Goal: Task Accomplishment & Management: Manage account settings

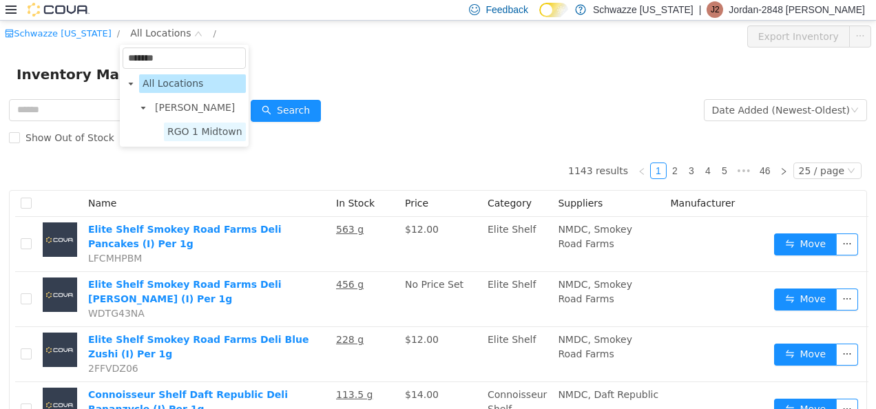
type input "*******"
click at [195, 132] on span "RGO 1 Midtown" at bounding box center [204, 130] width 75 height 11
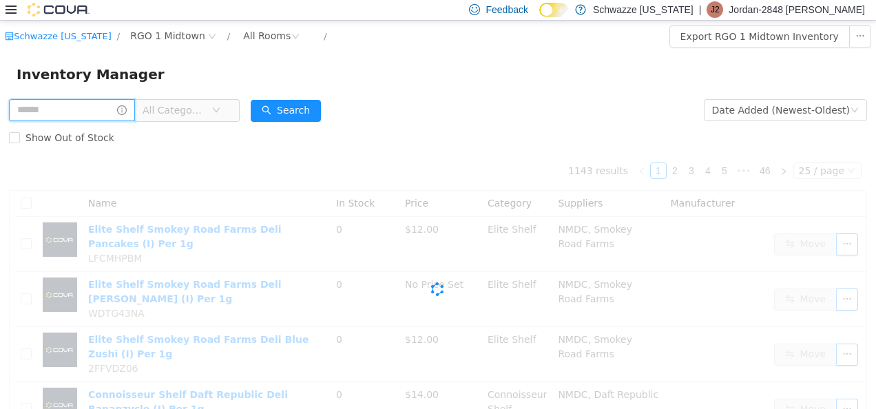
click at [101, 116] on input "text" at bounding box center [72, 110] width 126 height 22
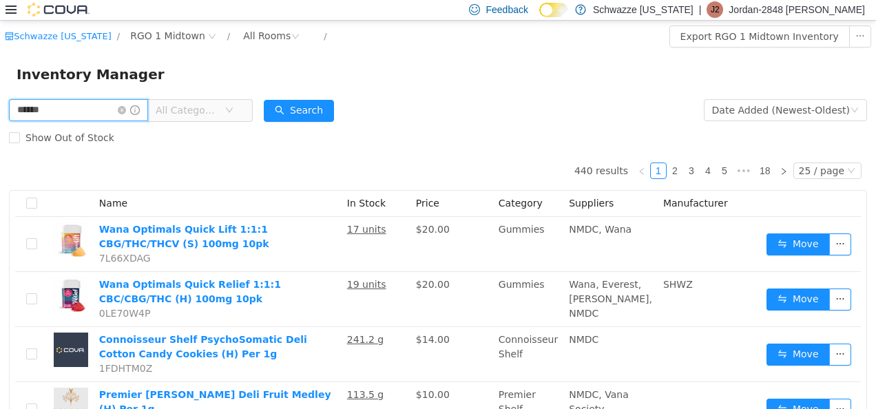
type input "******"
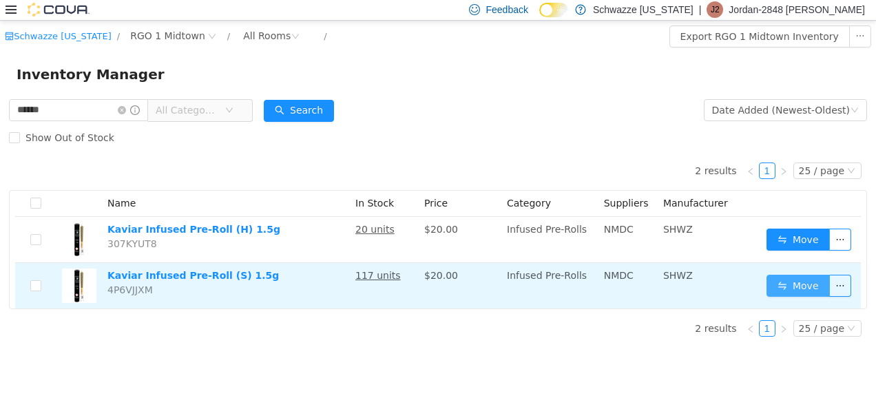
click at [803, 283] on button "Move" at bounding box center [798, 285] width 63 height 22
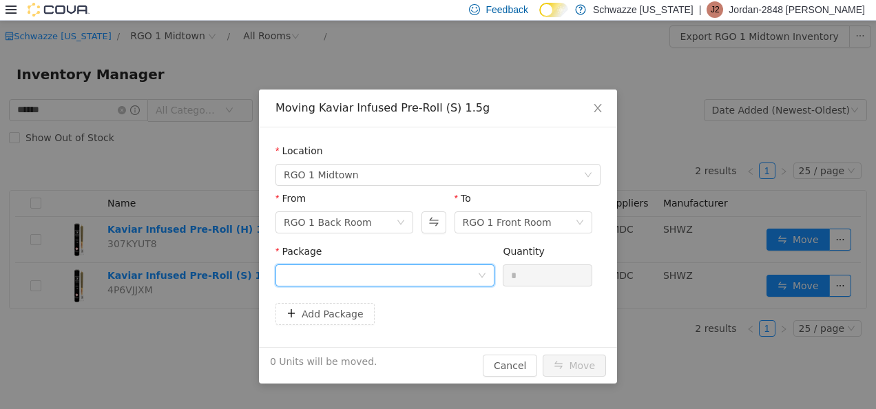
click at [383, 283] on div at bounding box center [381, 275] width 194 height 21
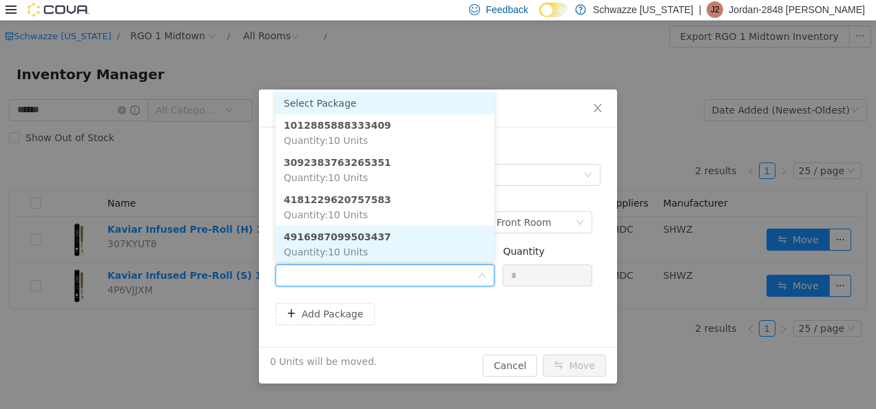
scroll to position [1, 0]
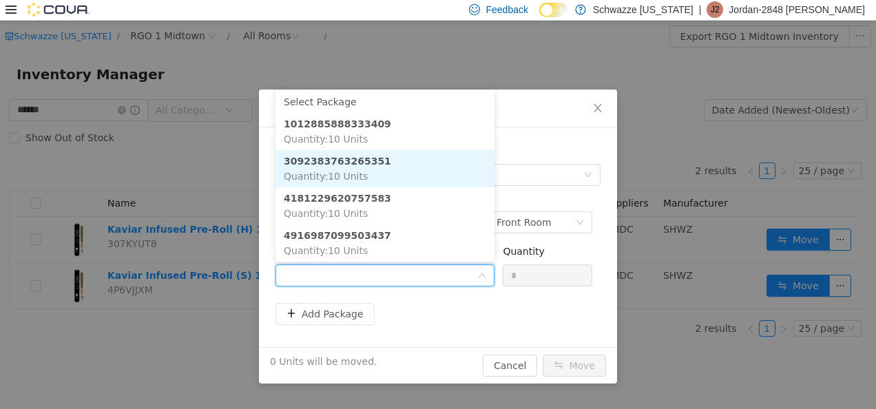
click at [371, 174] on li "3092383763265351 Quantity : 10 Units" at bounding box center [385, 167] width 219 height 37
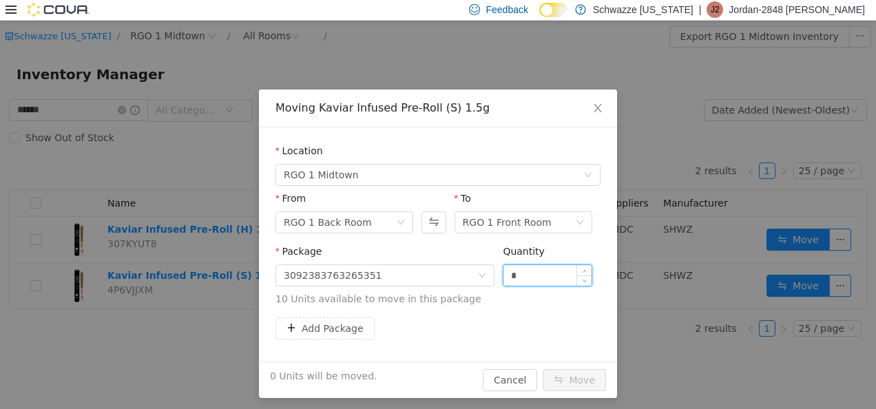
click at [504, 271] on input "*" at bounding box center [548, 275] width 88 height 21
type input "**"
click at [564, 369] on button "Move" at bounding box center [574, 380] width 63 height 22
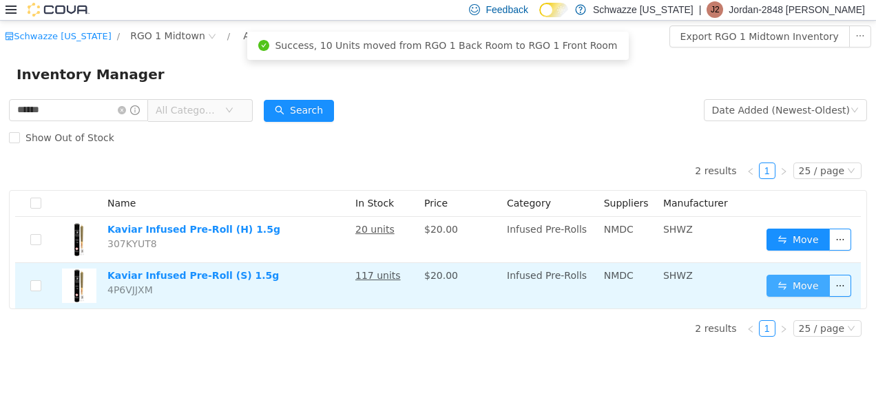
click at [785, 287] on button "Move" at bounding box center [798, 285] width 63 height 22
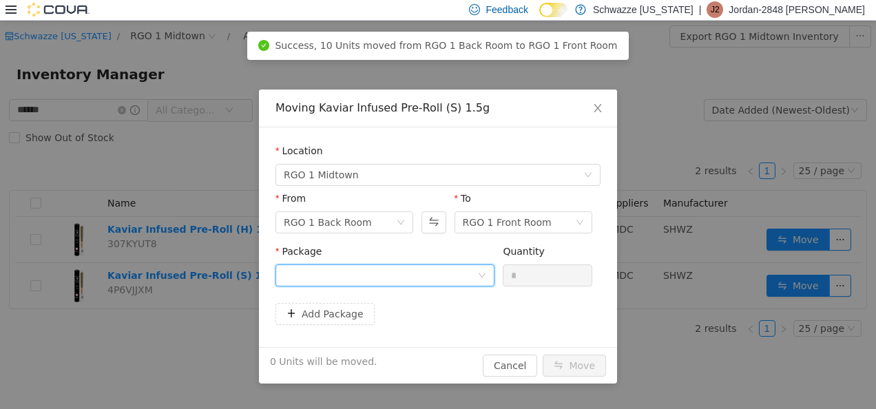
click at [353, 276] on div at bounding box center [381, 275] width 194 height 21
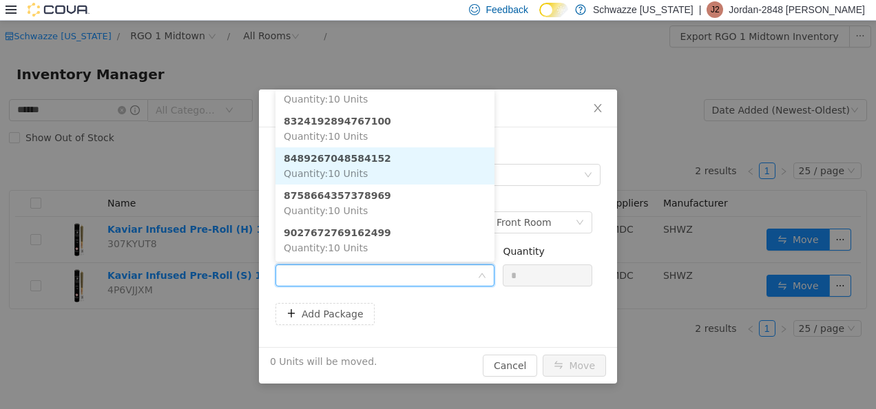
scroll to position [227, 0]
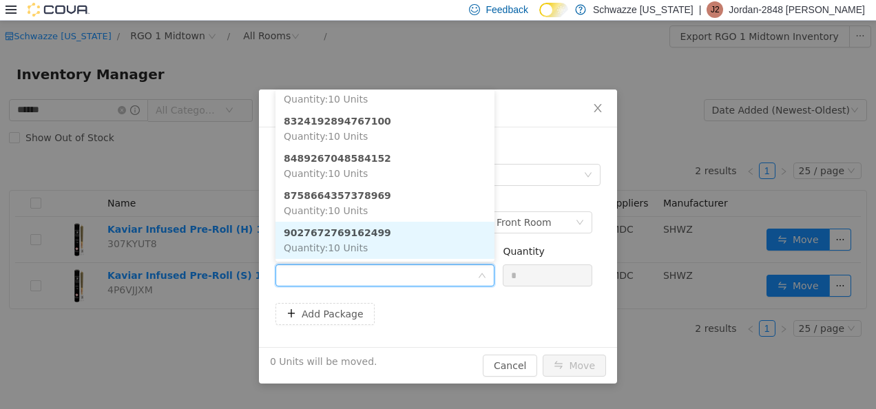
click at [393, 229] on li "9027672769162499 Quantity : 10 Units" at bounding box center [385, 239] width 219 height 37
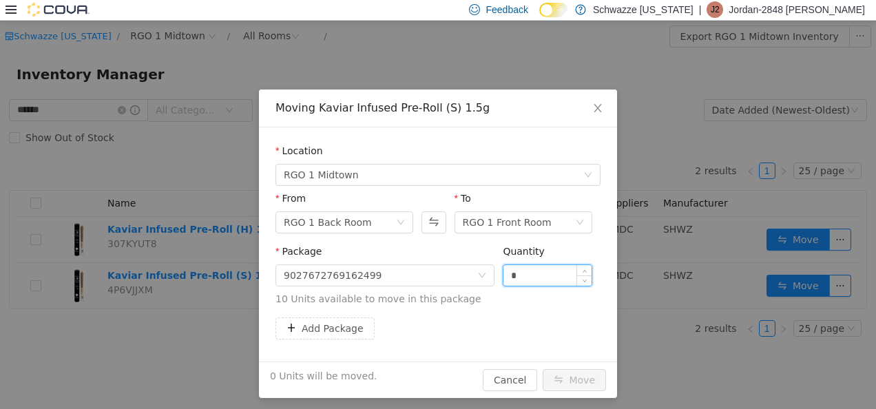
click at [504, 275] on input "*" at bounding box center [548, 275] width 88 height 21
type input "**"
click at [561, 373] on button "Move" at bounding box center [574, 380] width 63 height 22
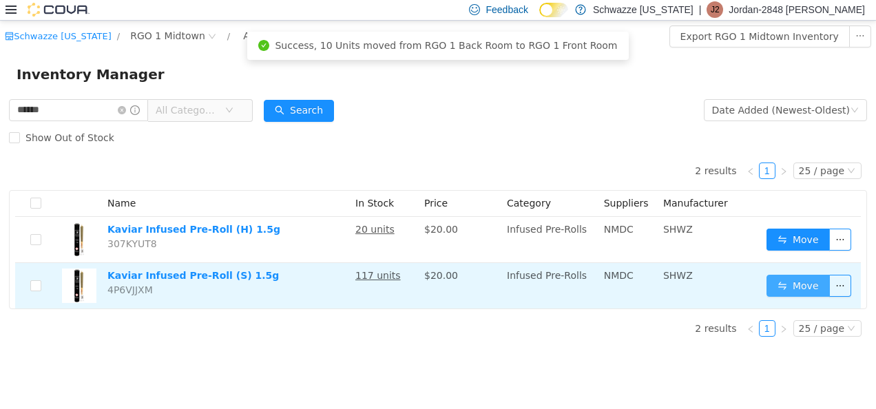
click at [796, 278] on button "Move" at bounding box center [798, 285] width 63 height 22
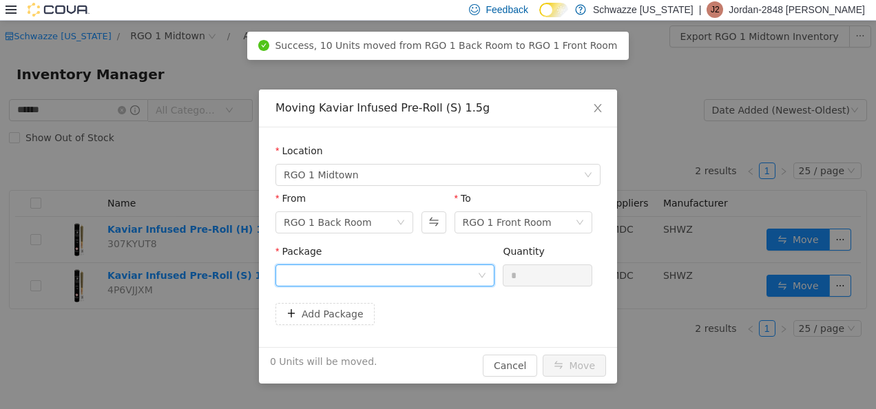
click at [361, 278] on div at bounding box center [381, 275] width 194 height 21
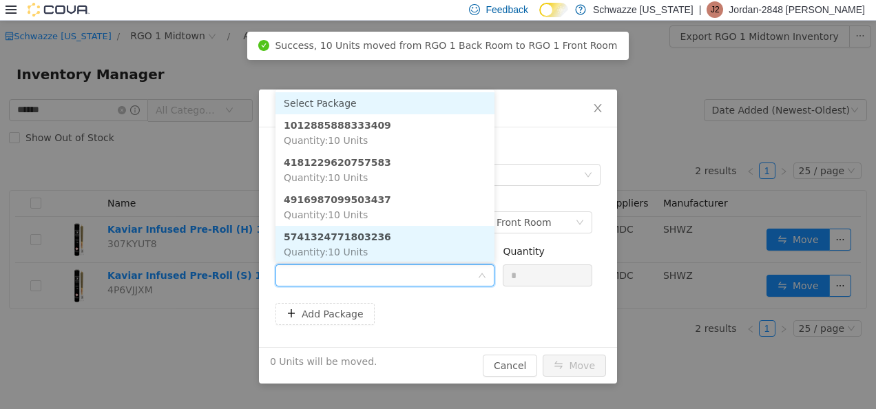
scroll to position [1, 0]
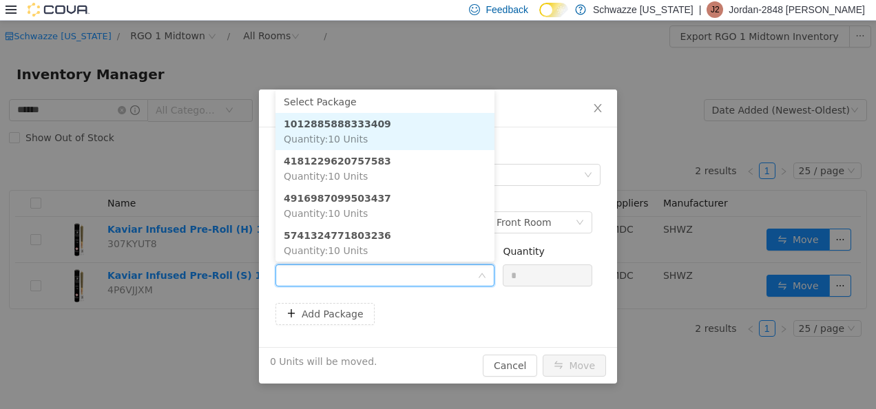
click at [363, 123] on strong "1012885888333409" at bounding box center [337, 123] width 107 height 11
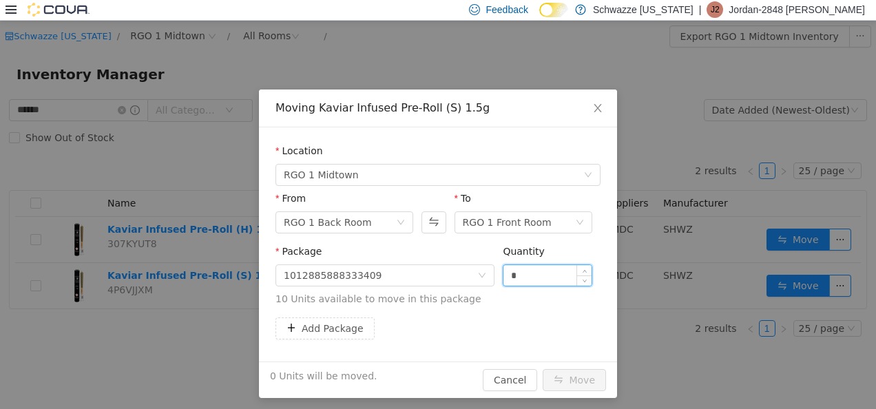
click at [504, 271] on input "*" at bounding box center [548, 275] width 88 height 21
type input "**"
click at [590, 373] on button "Move" at bounding box center [574, 380] width 63 height 22
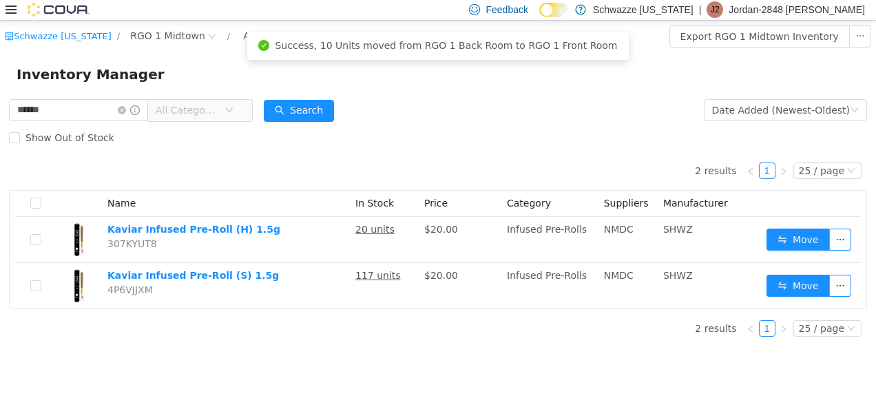
click at [548, 112] on form "****** All Categories Date Added (Newest-Oldest) Search Show Out of Stock" at bounding box center [438, 123] width 858 height 55
click at [126, 110] on icon "icon: close-circle" at bounding box center [122, 109] width 8 height 8
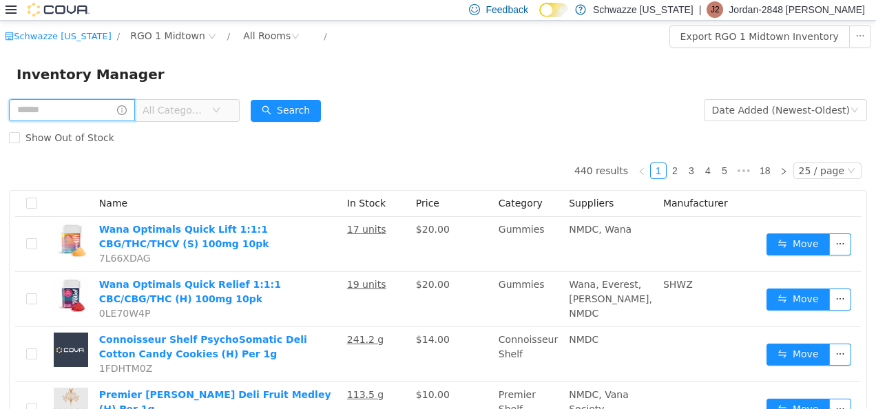
click at [105, 110] on input "text" at bounding box center [72, 110] width 126 height 22
click at [149, 146] on div "Show Out of Stock" at bounding box center [438, 137] width 858 height 28
click at [247, 71] on div "Inventory Manager" at bounding box center [438, 74] width 843 height 22
click at [186, 78] on div "Inventory Manager" at bounding box center [438, 74] width 843 height 22
click at [173, 64] on div "Inventory Manager" at bounding box center [438, 74] width 843 height 22
